Goal: Information Seeking & Learning: Find specific fact

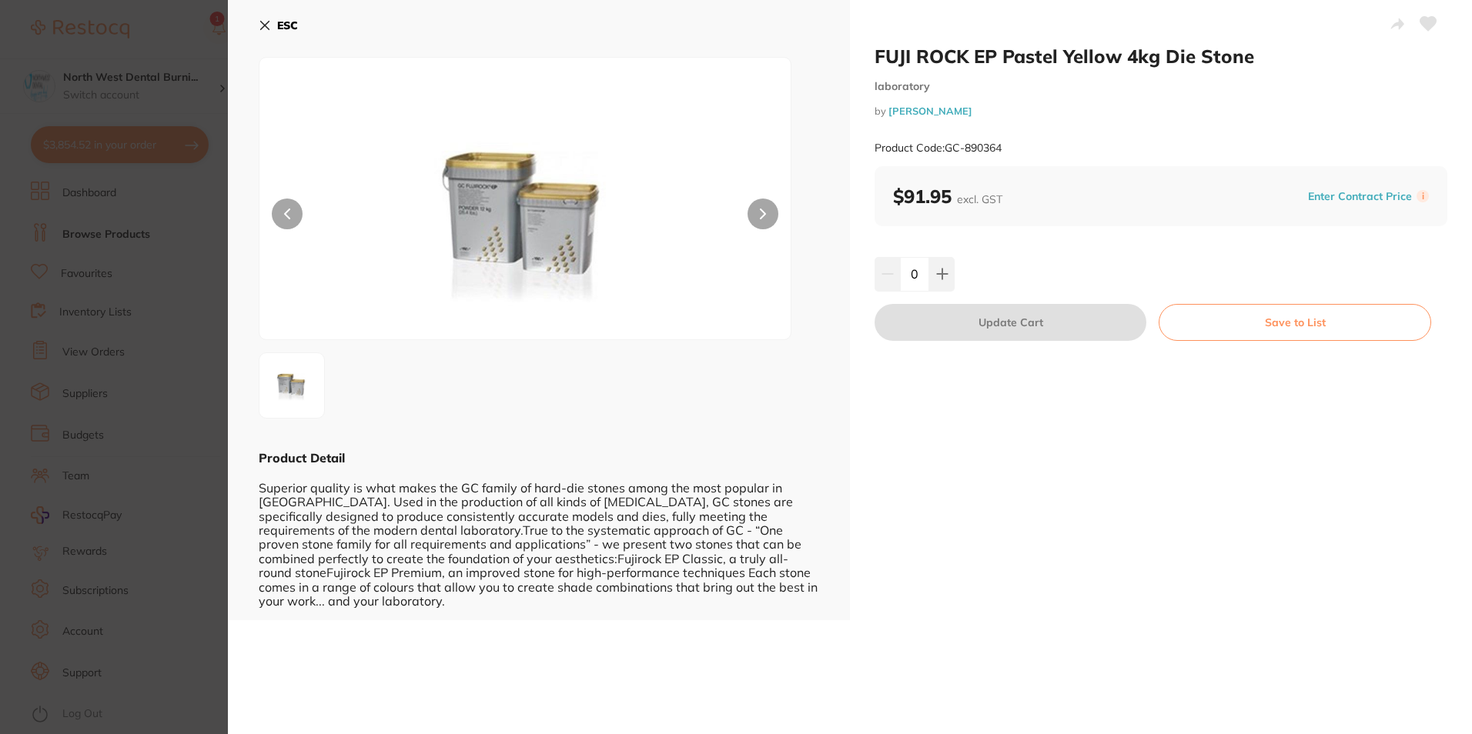
click at [274, 18] on button "ESC" at bounding box center [278, 25] width 39 height 26
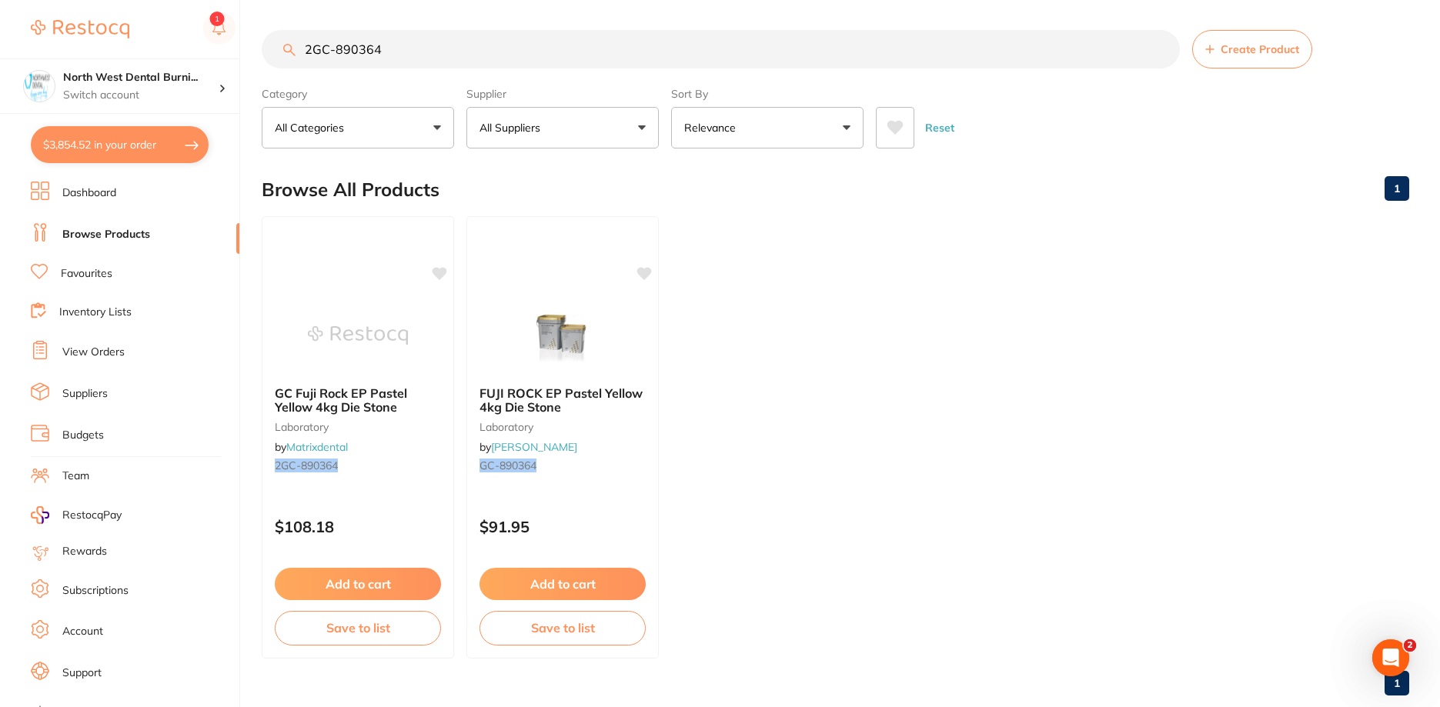
scroll to position [1, 0]
drag, startPoint x: 415, startPoint y: 59, endPoint x: 292, endPoint y: 65, distance: 122.5
click at [292, 65] on input "2GC-890364" at bounding box center [721, 49] width 918 height 38
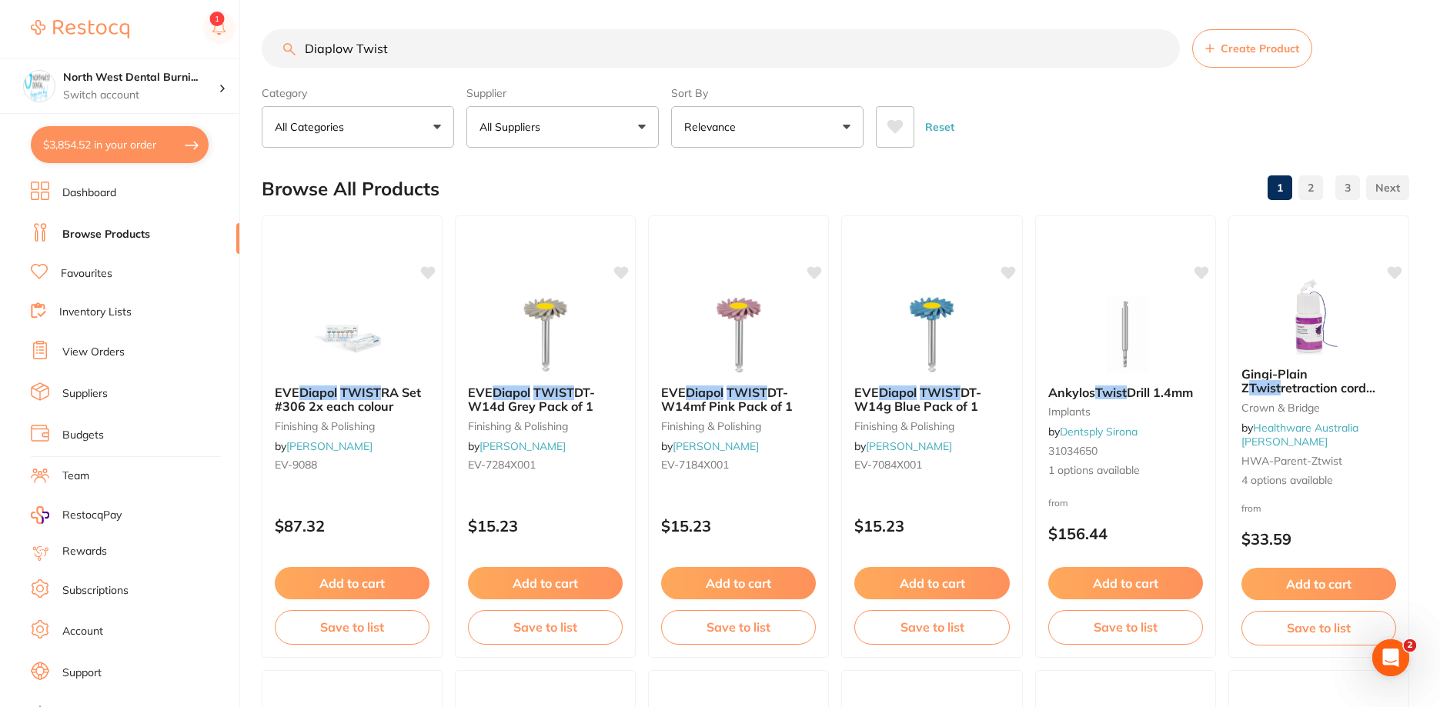
scroll to position [0, 0]
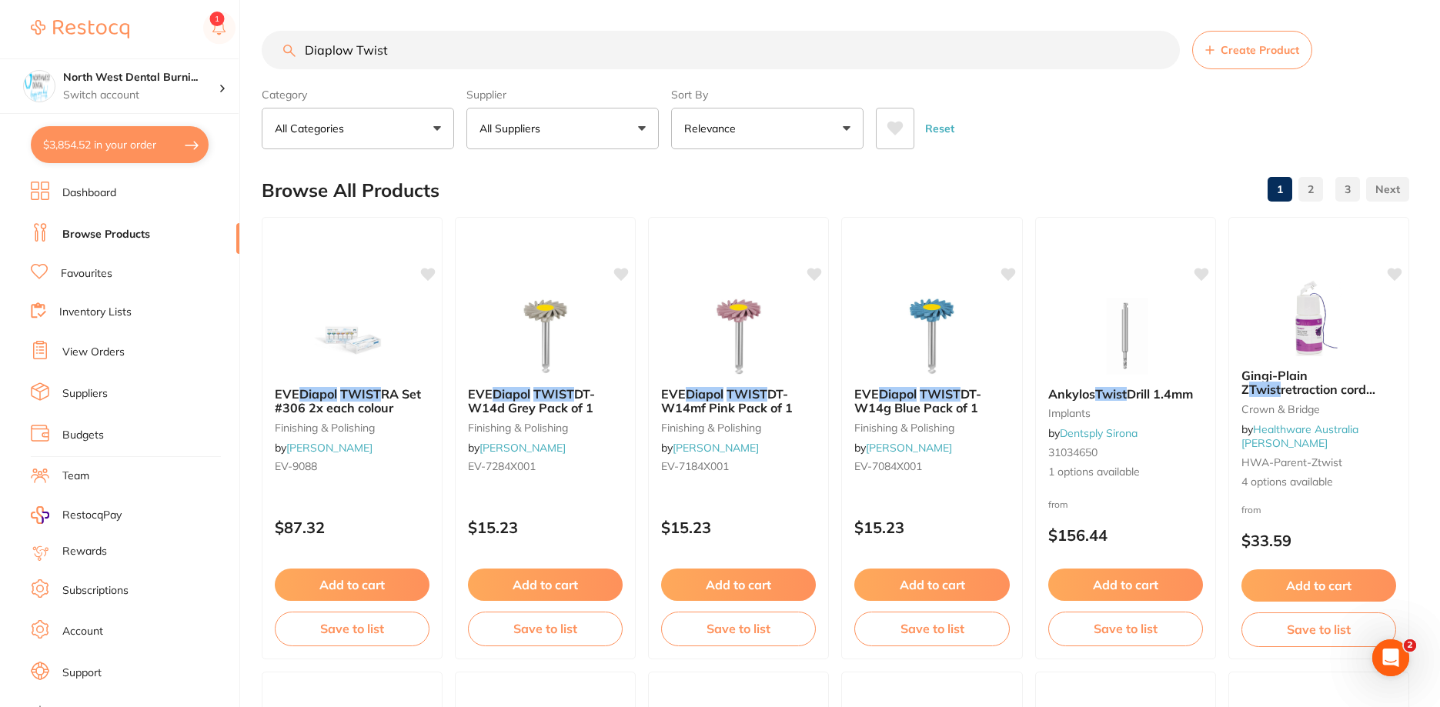
click at [407, 43] on input "Diaplow Twist" at bounding box center [721, 50] width 918 height 38
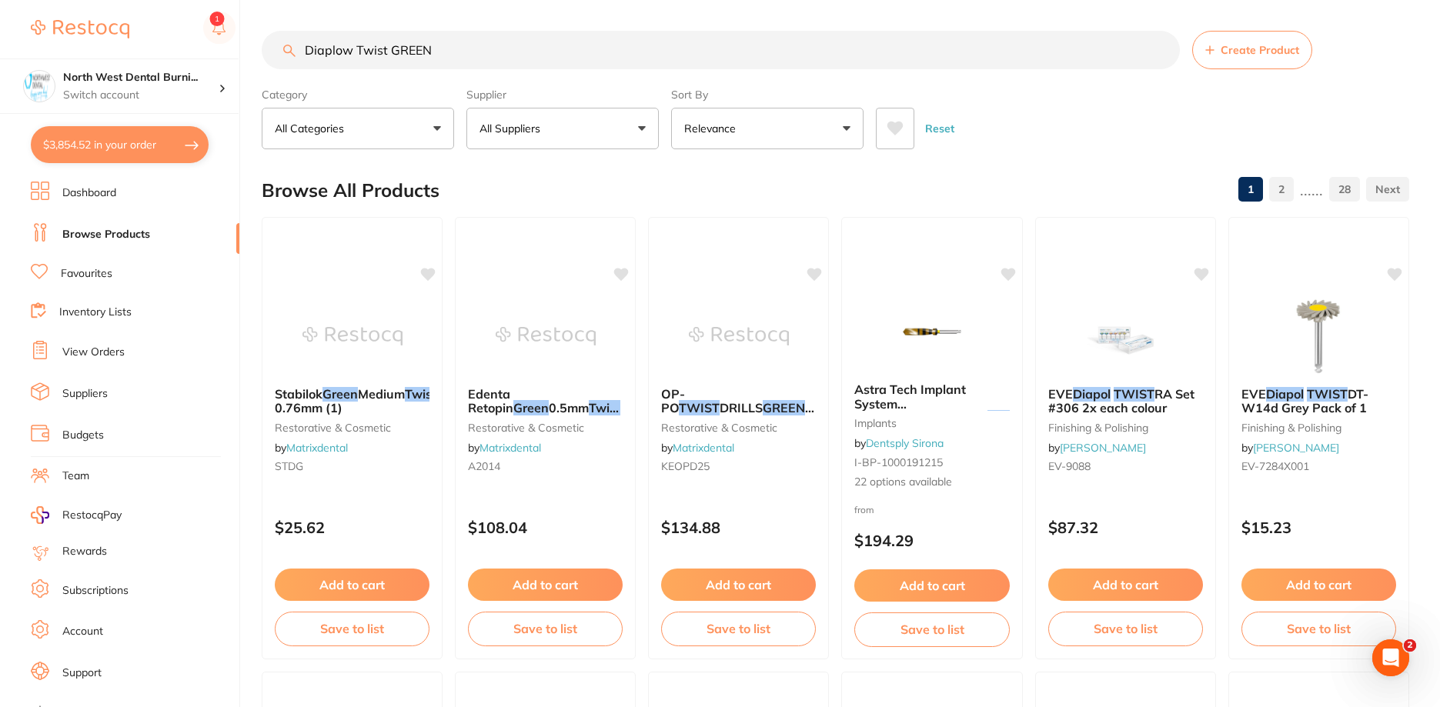
drag, startPoint x: 464, startPoint y: 38, endPoint x: 276, endPoint y: 38, distance: 188.6
click at [276, 38] on input "Diaplow Twist GREEN" at bounding box center [721, 50] width 918 height 38
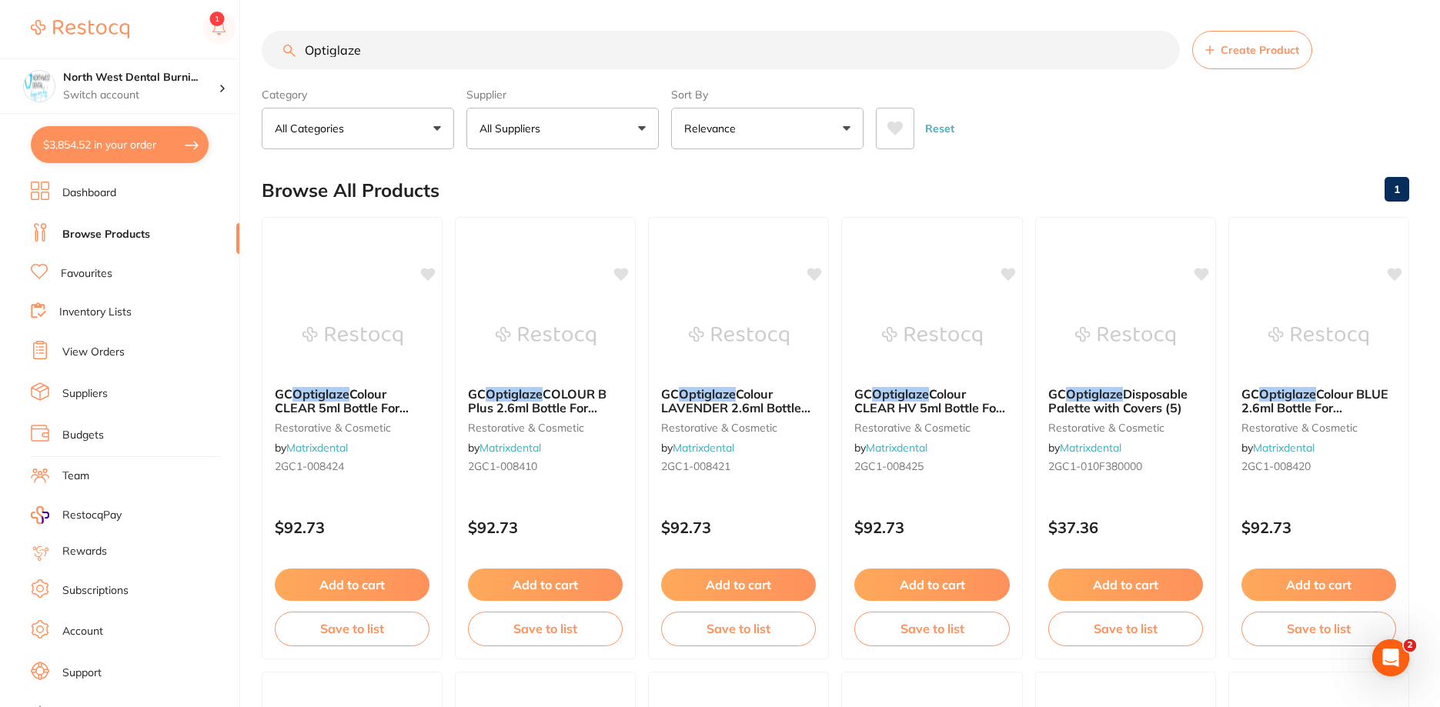
scroll to position [1, 0]
drag, startPoint x: 409, startPoint y: 55, endPoint x: 279, endPoint y: 69, distance: 130.8
click at [279, 69] on div "Optiglaze Create Product" at bounding box center [836, 50] width 1148 height 38
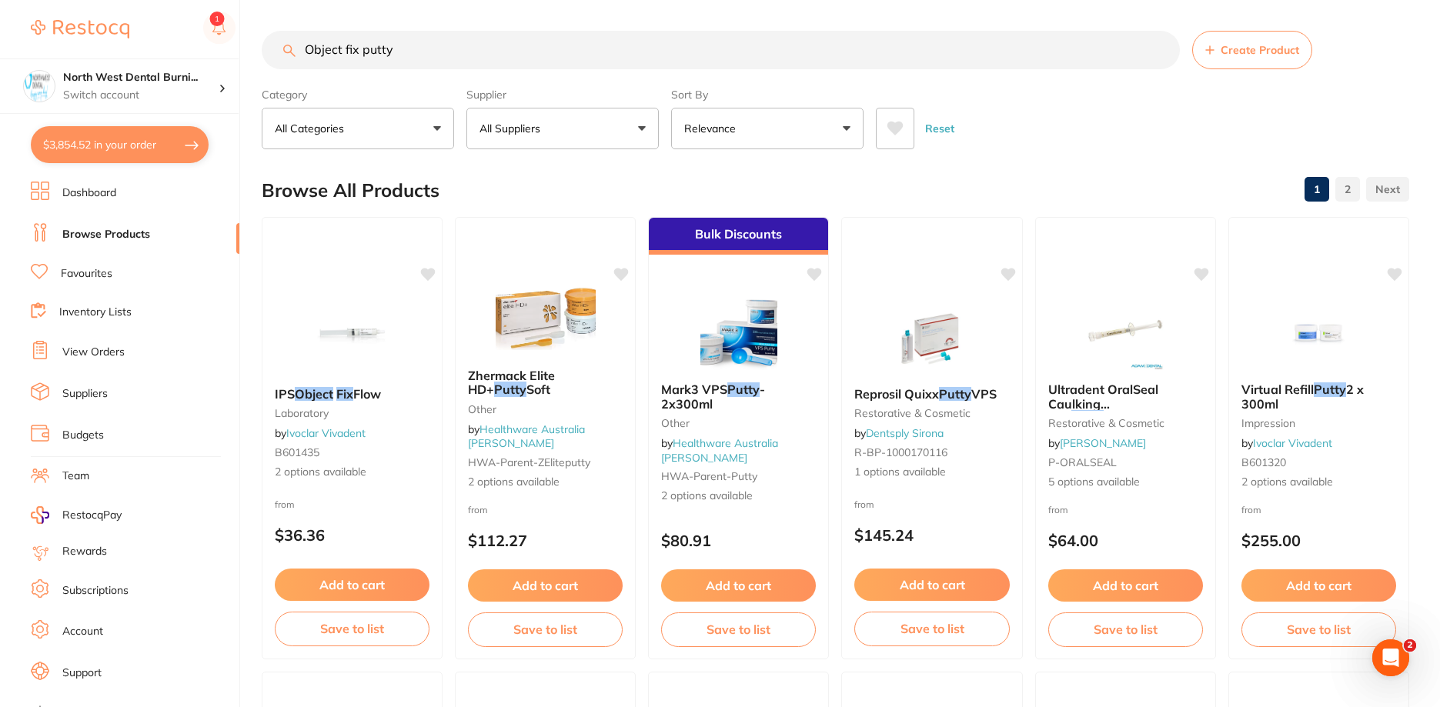
scroll to position [0, 0]
click at [393, 418] on small "laboratory" at bounding box center [352, 413] width 156 height 12
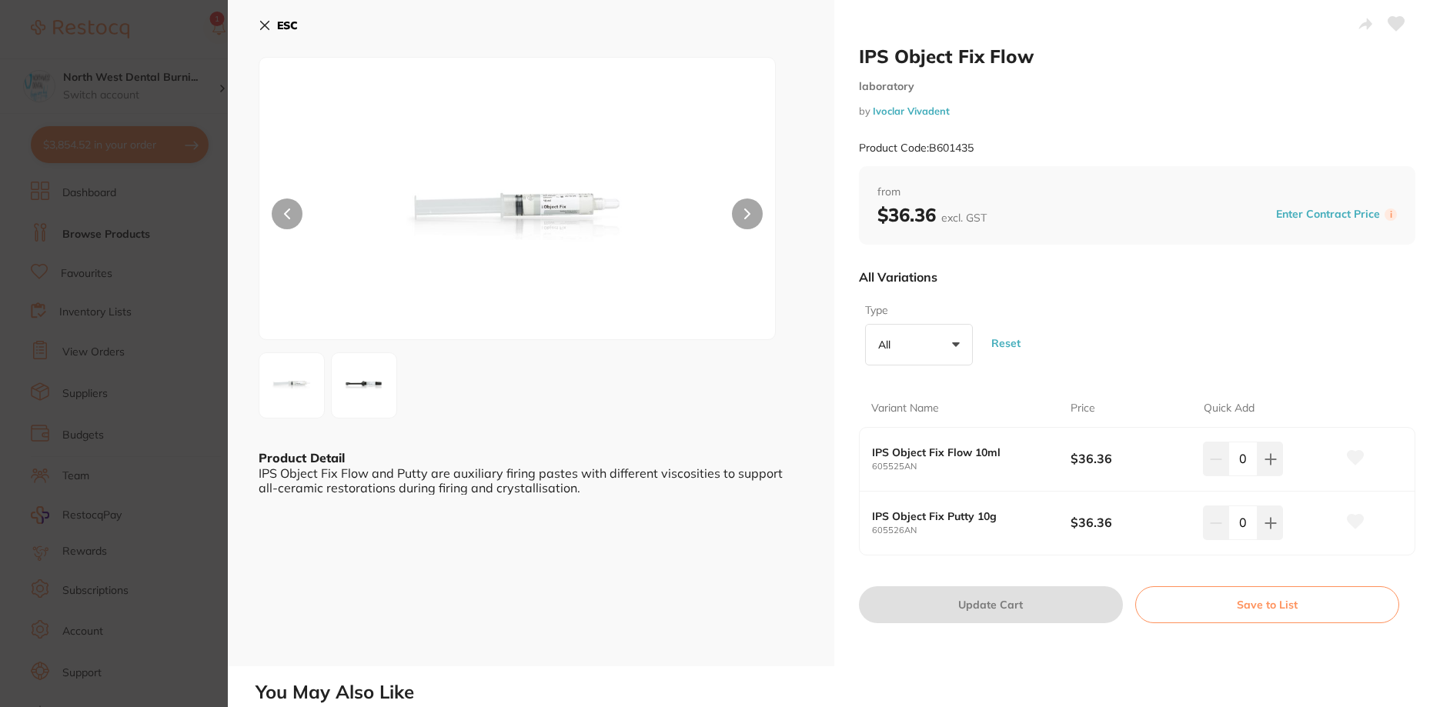
click at [387, 389] on img at bounding box center [363, 385] width 55 height 55
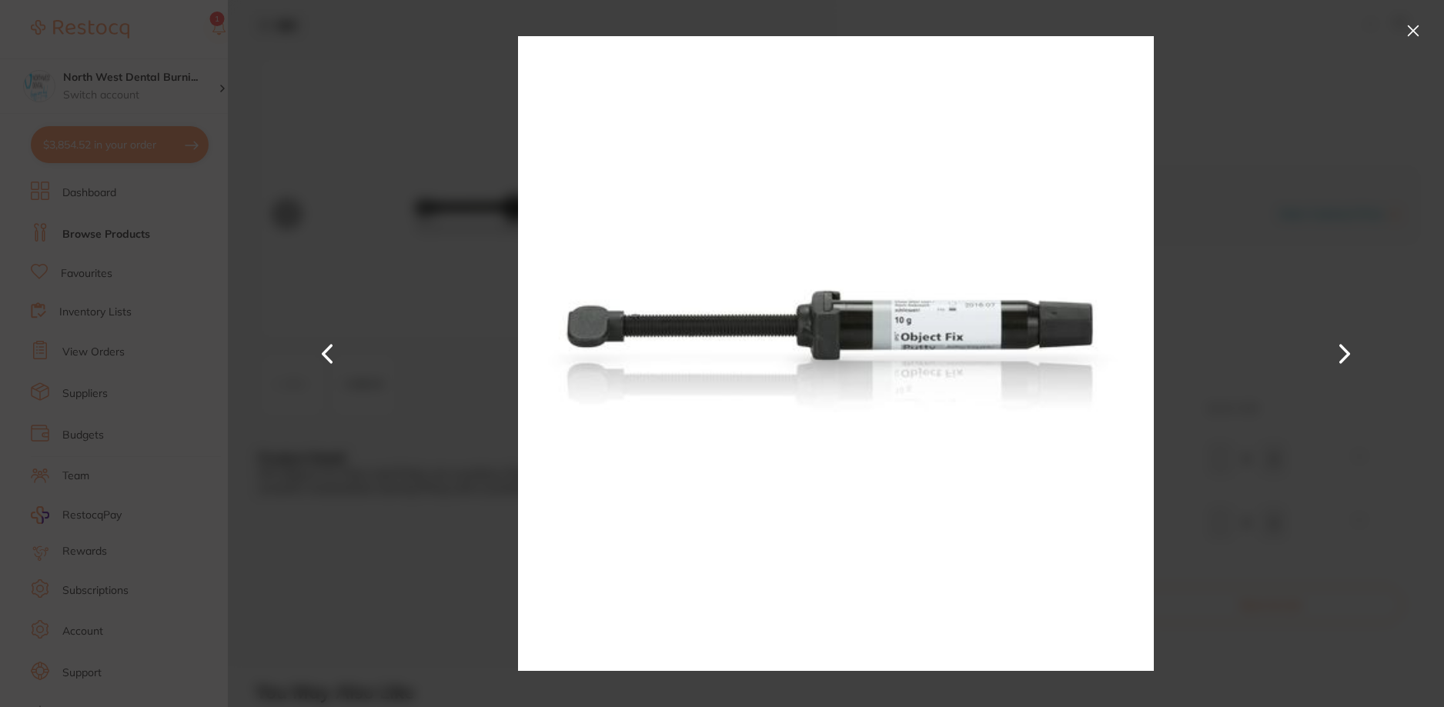
click at [1406, 30] on button at bounding box center [1413, 30] width 25 height 25
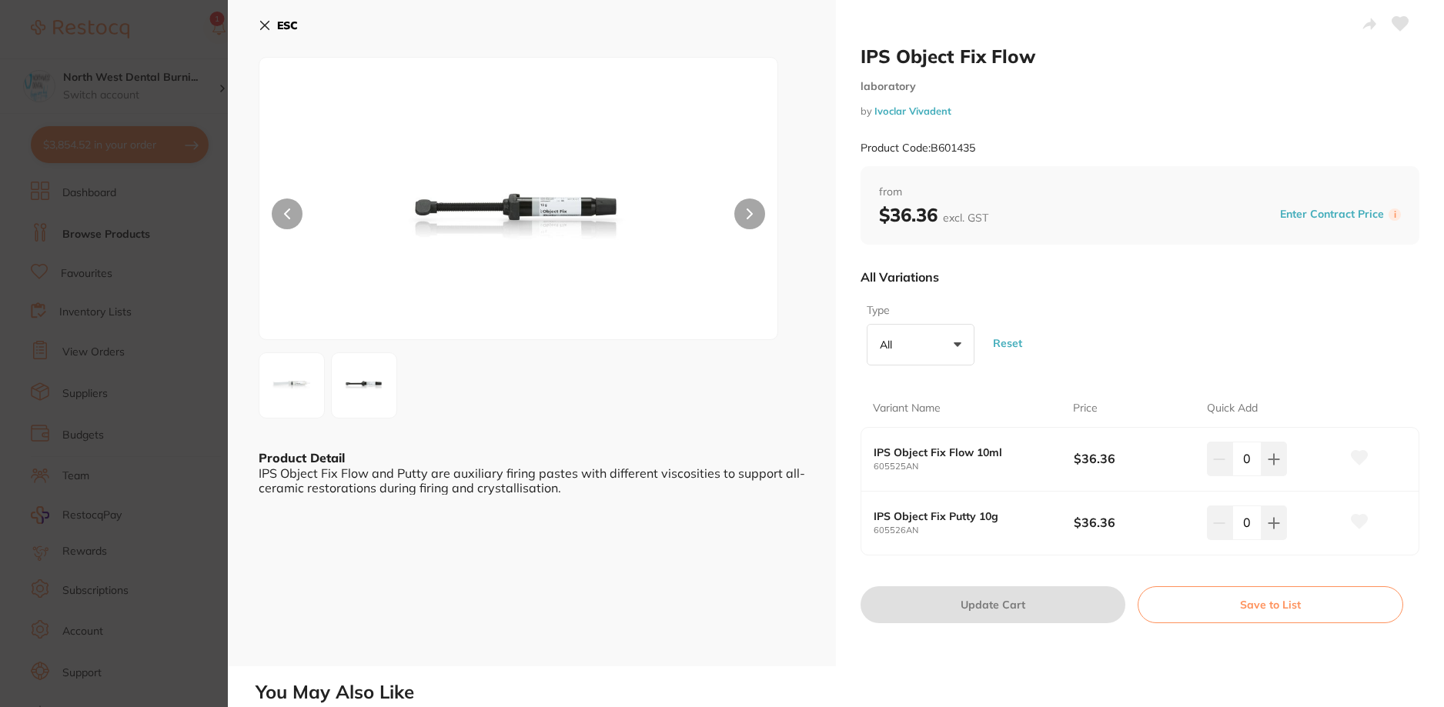
click at [254, 32] on div "ESC Product Detail IPS Object Fix Flow and Putty are auxiliary firing pastes wi…" at bounding box center [532, 333] width 608 height 667
click at [266, 28] on icon at bounding box center [265, 25] width 12 height 12
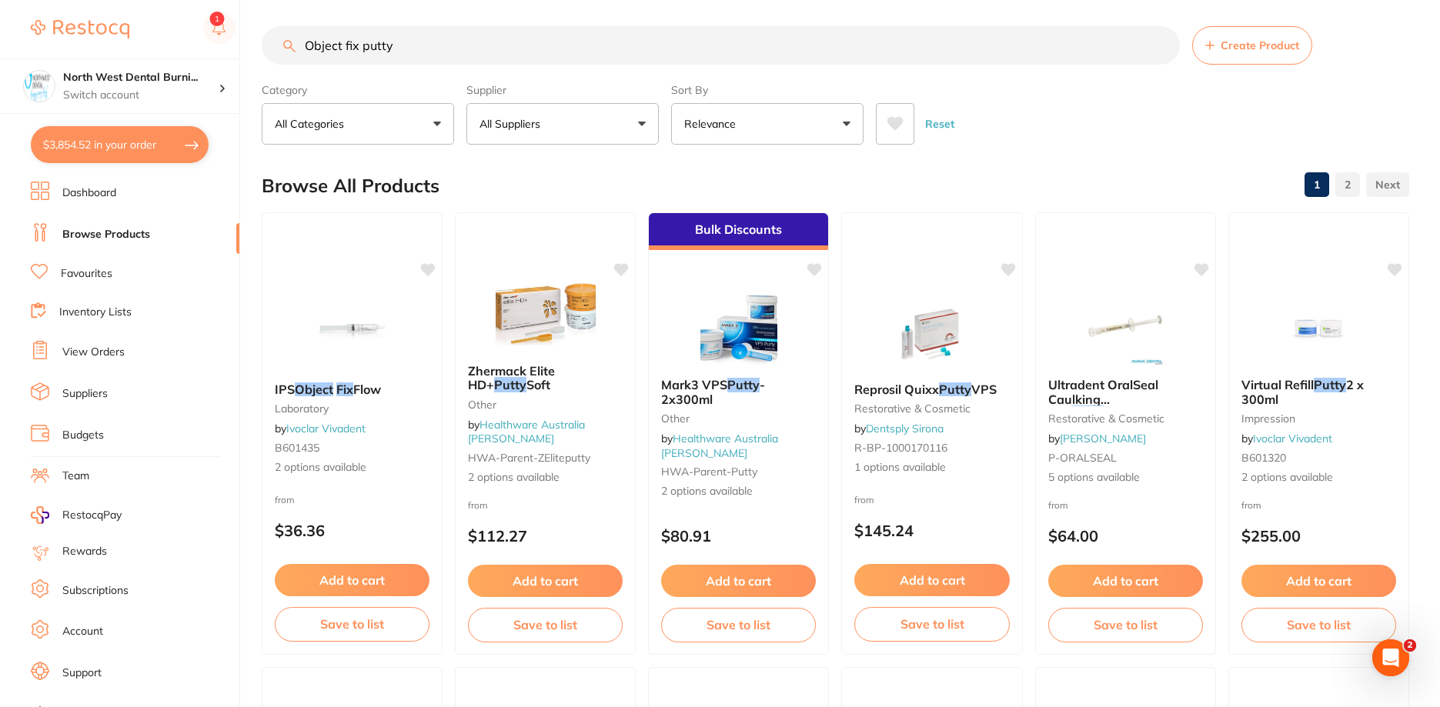
drag, startPoint x: 472, startPoint y: 45, endPoint x: 196, endPoint y: 44, distance: 275.5
click at [196, 44] on div "$3,854.52 North West Dental Burni... Switch account Riaz [MEDICAL_DATA] Experte…" at bounding box center [720, 348] width 1440 height 707
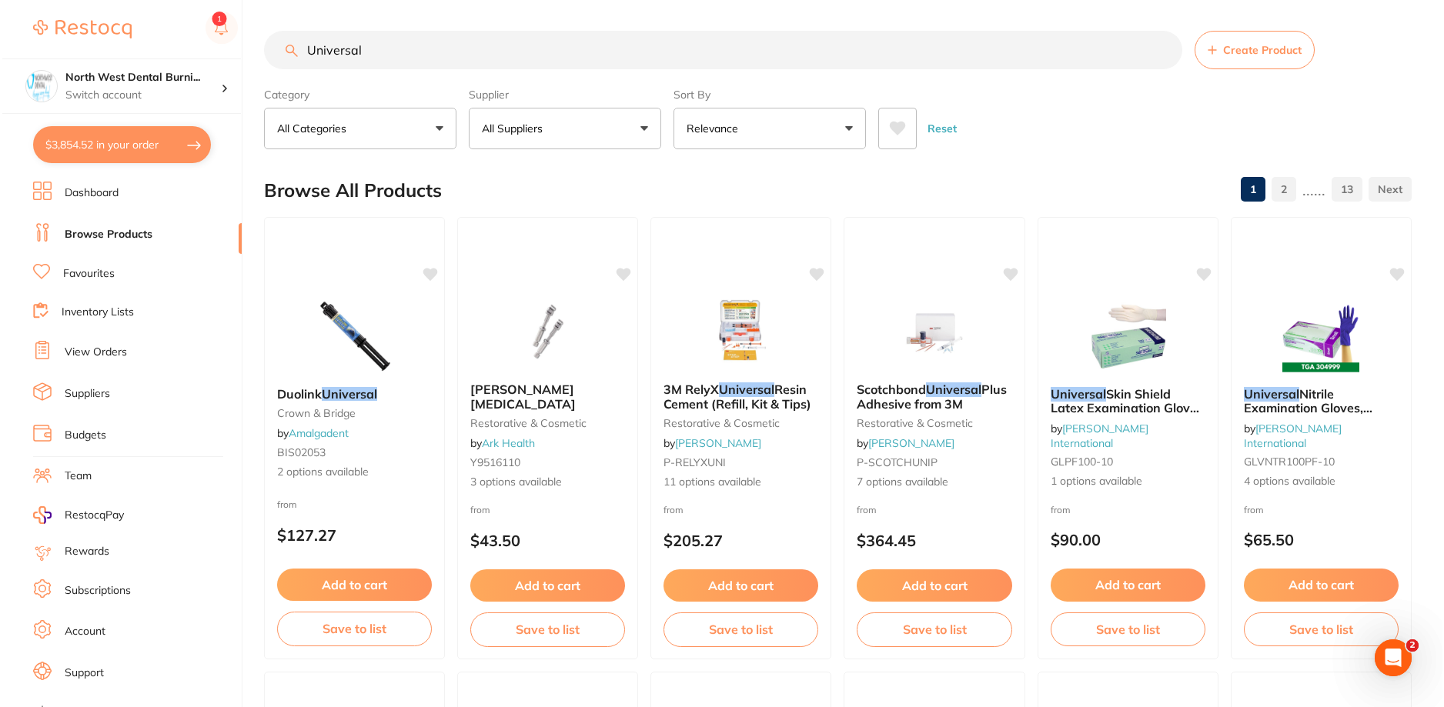
scroll to position [0, 0]
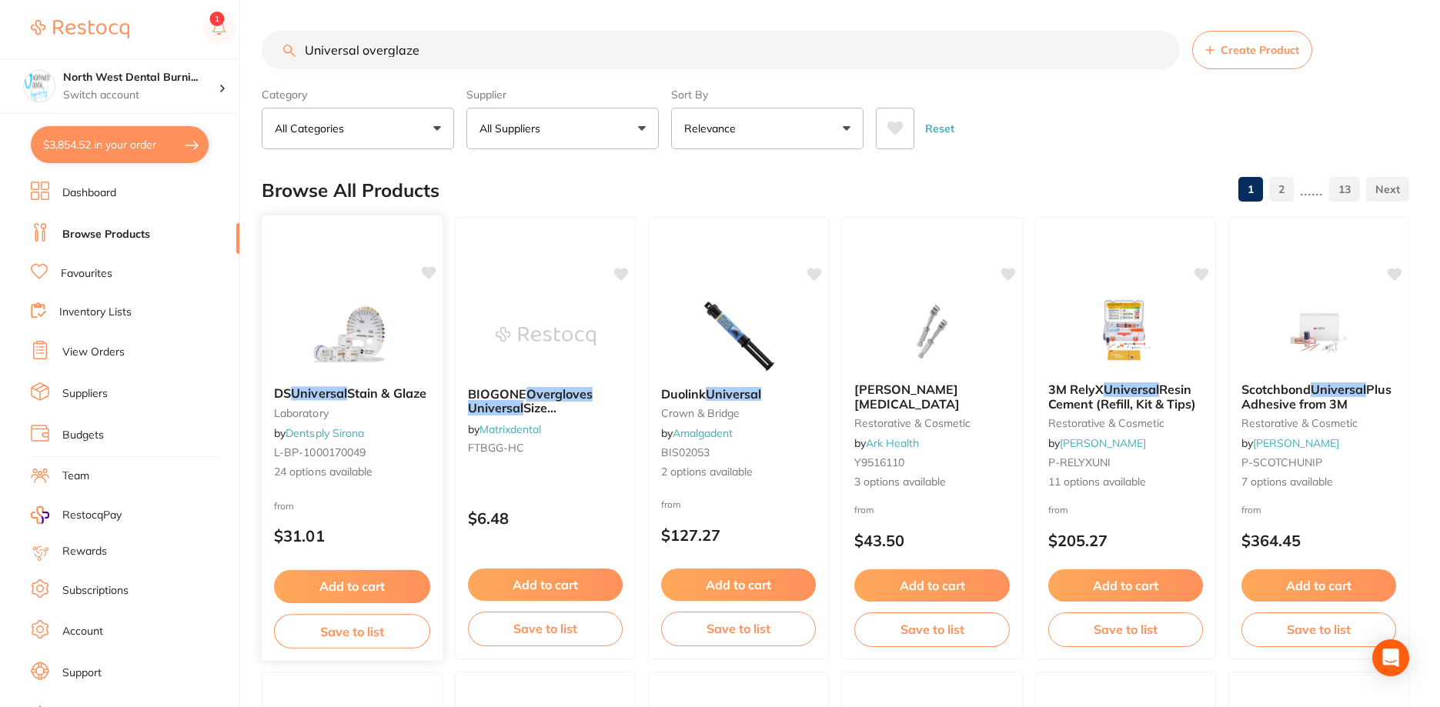
type input "Universal overglaze"
click at [400, 459] on small "L-BP-1000170049" at bounding box center [352, 452] width 156 height 12
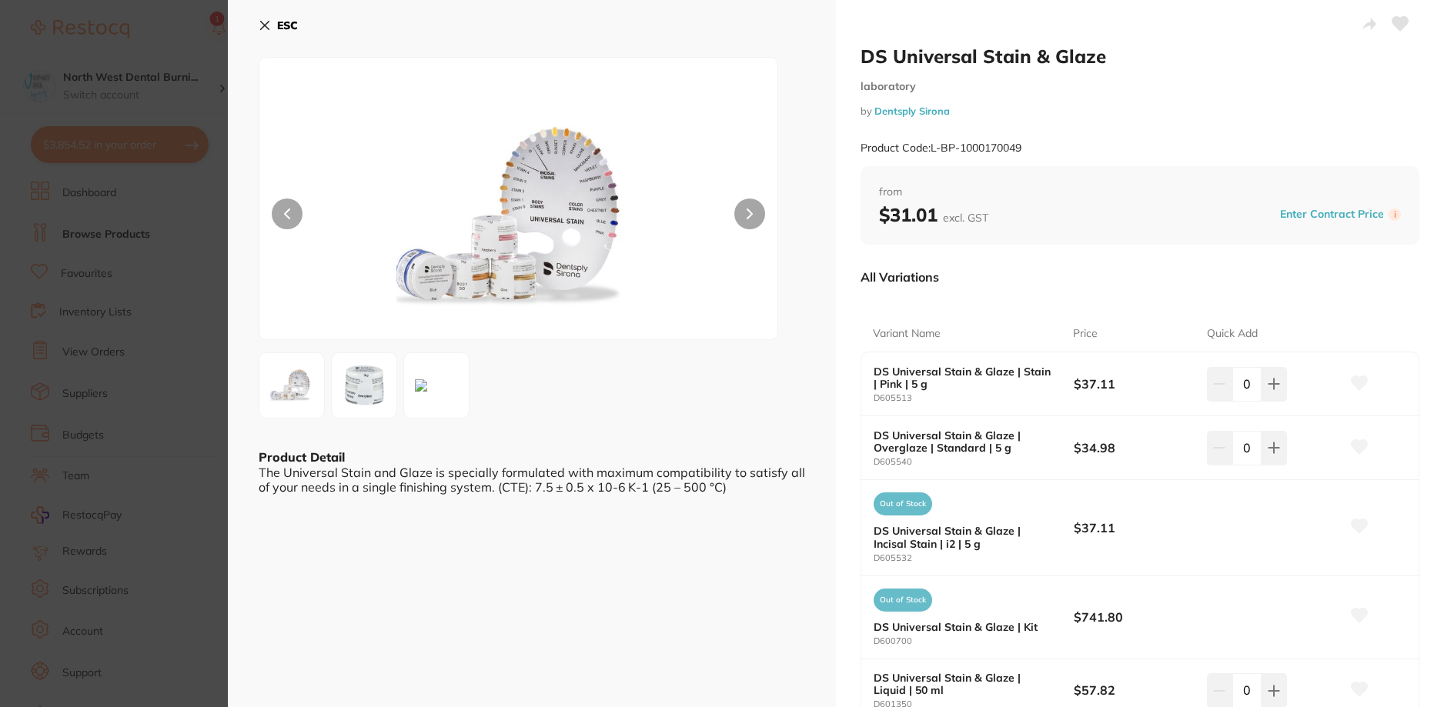
click at [372, 389] on img at bounding box center [363, 385] width 55 height 55
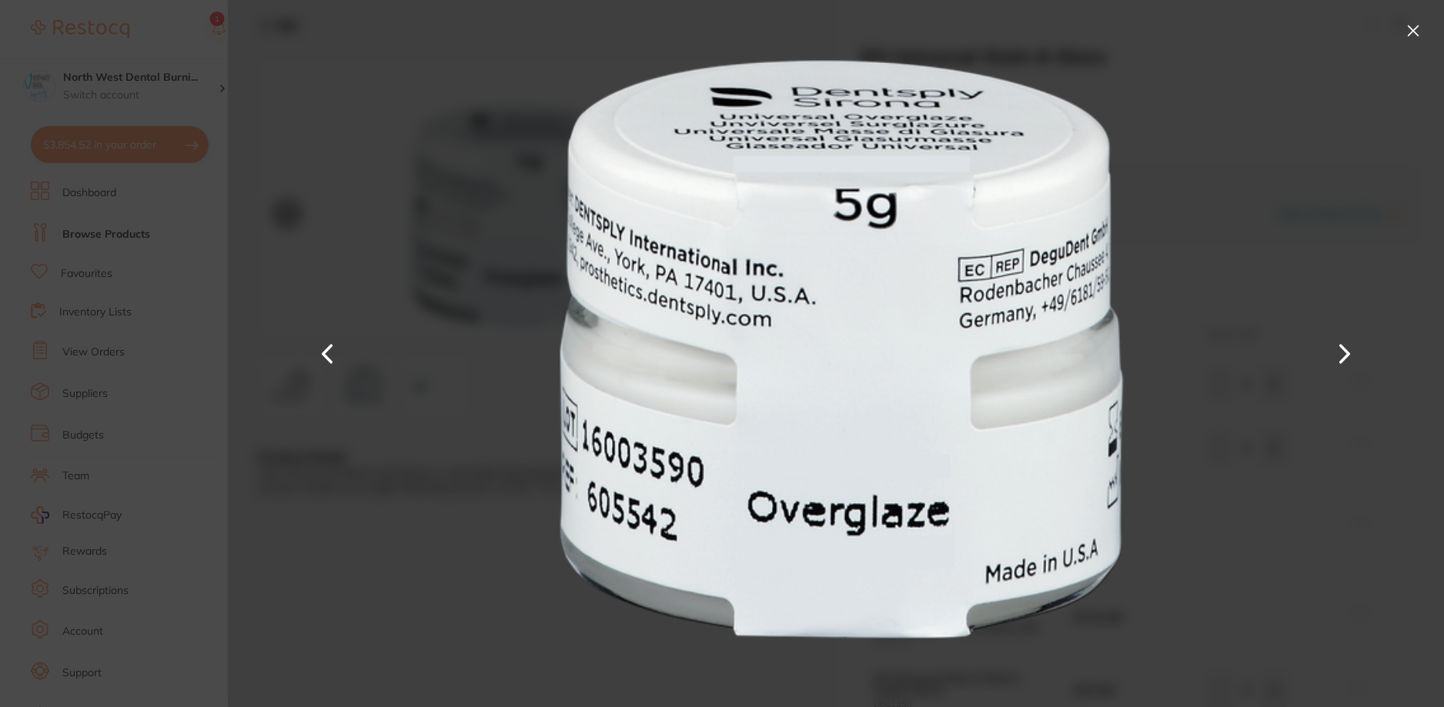
click at [1409, 28] on button at bounding box center [1413, 30] width 25 height 25
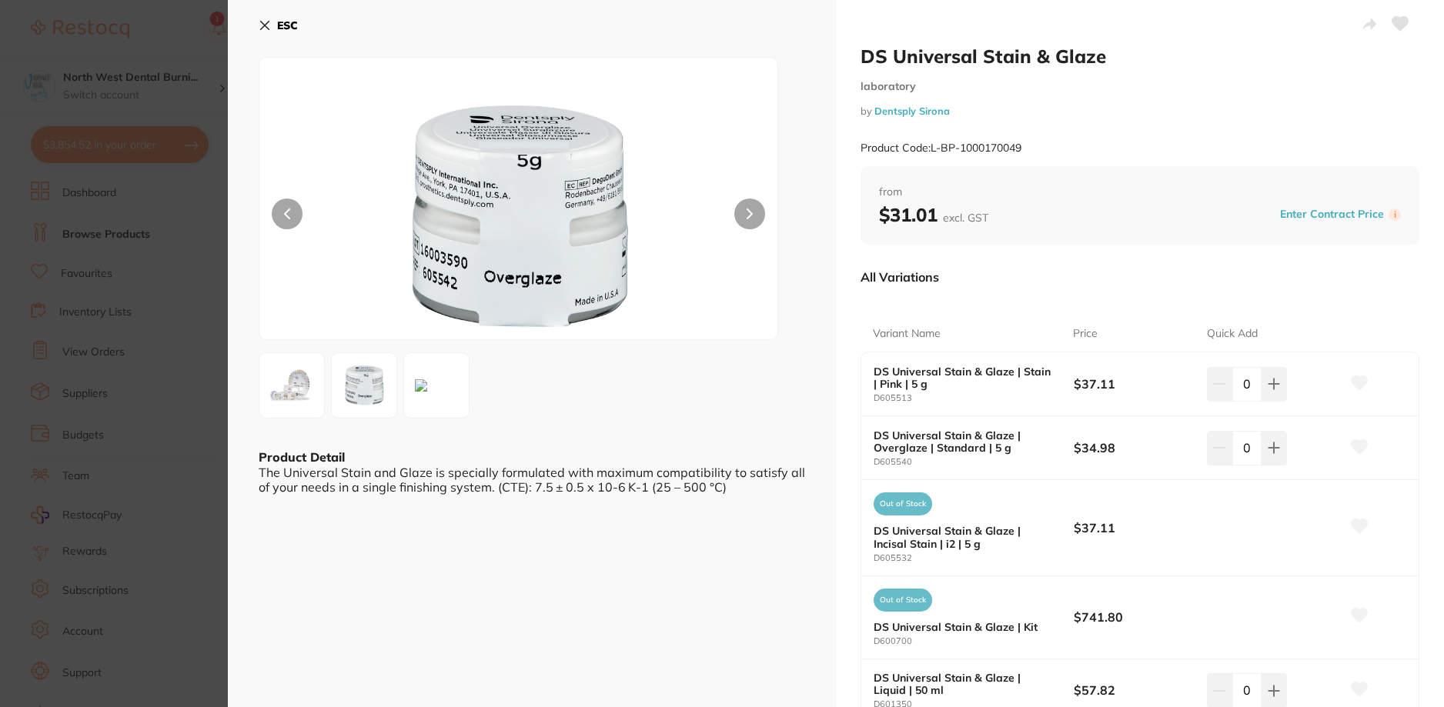
click at [957, 446] on b "DS Universal Stain & Glaze | Overglaze | Standard | 5 g" at bounding box center [964, 441] width 180 height 25
drag, startPoint x: 1024, startPoint y: 446, endPoint x: 871, endPoint y: 432, distance: 153.9
click at [871, 432] on div "DS Universal Stain & Glaze | Overglaze | Standard | 5 g D605540 $34.98 0" at bounding box center [1139, 448] width 557 height 64
copy b "DS Universal Stain & Glaze | Overglaze | Standard | 5 g"
